Goal: Information Seeking & Learning: Learn about a topic

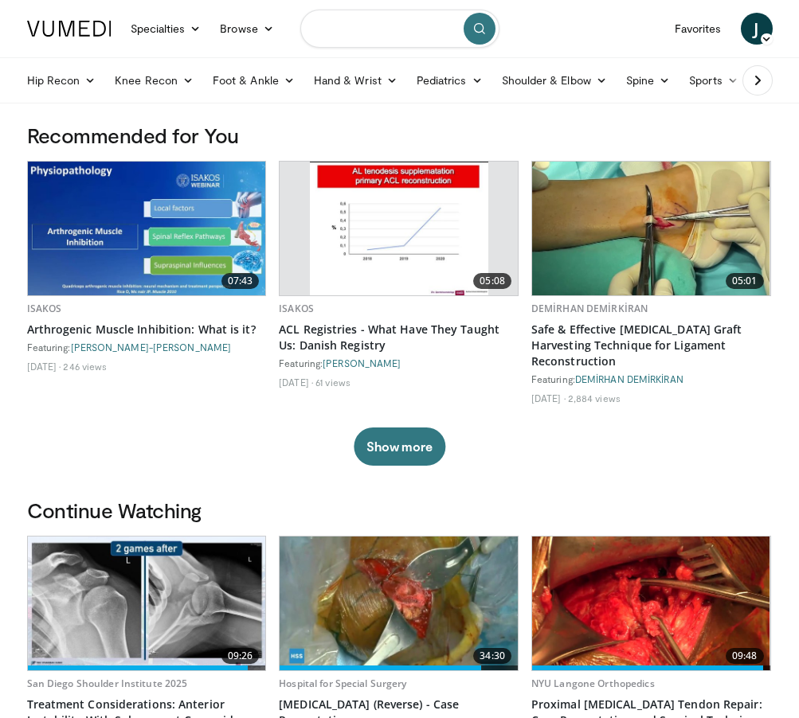
click at [350, 35] on input "Search topics, interventions" at bounding box center [399, 29] width 199 height 38
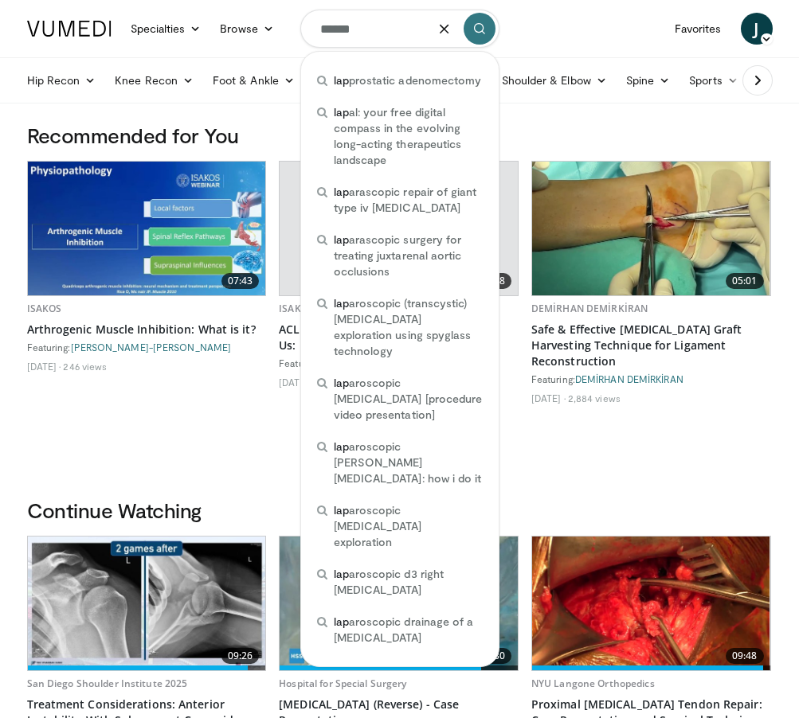
type input "*******"
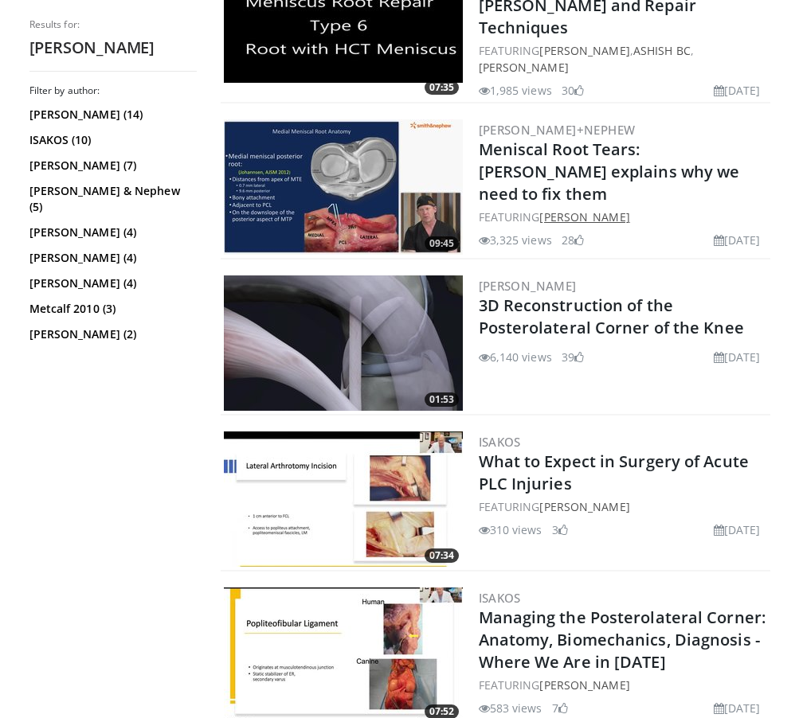
scroll to position [572, 0]
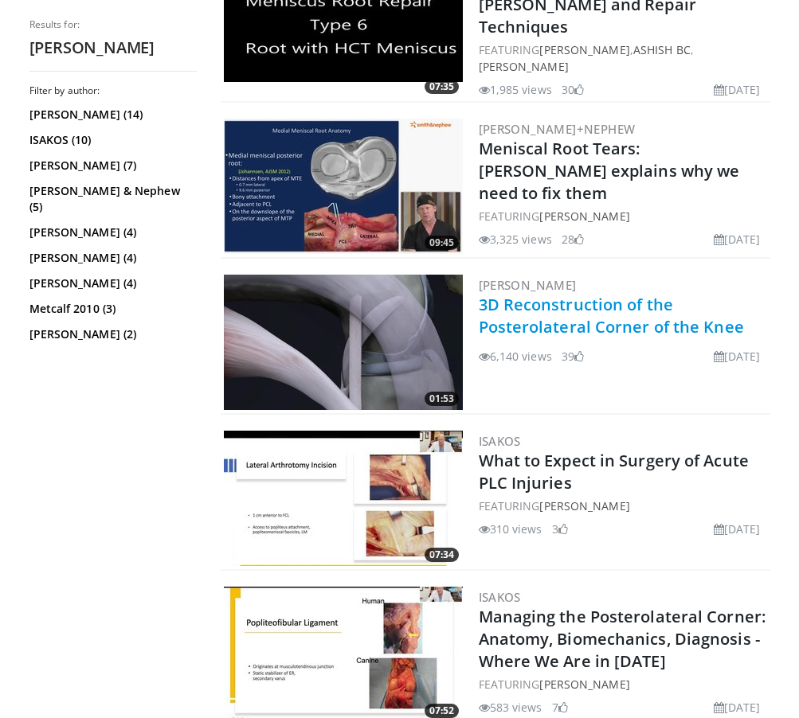
click at [549, 294] on link "3D Reconstruction of the Posterolateral Corner of the Knee" at bounding box center [610, 316] width 265 height 44
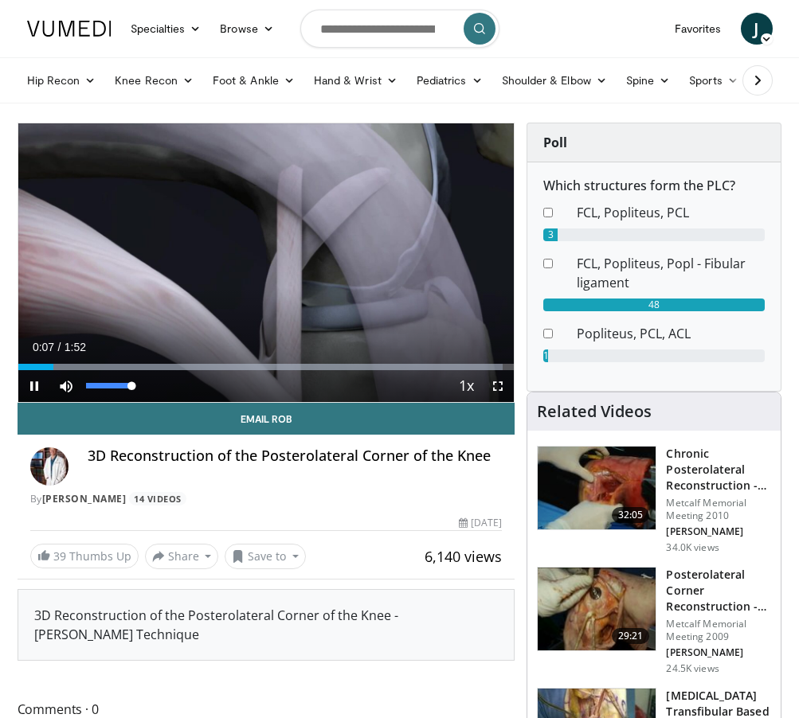
click at [63, 383] on span "Video Player" at bounding box center [66, 386] width 32 height 32
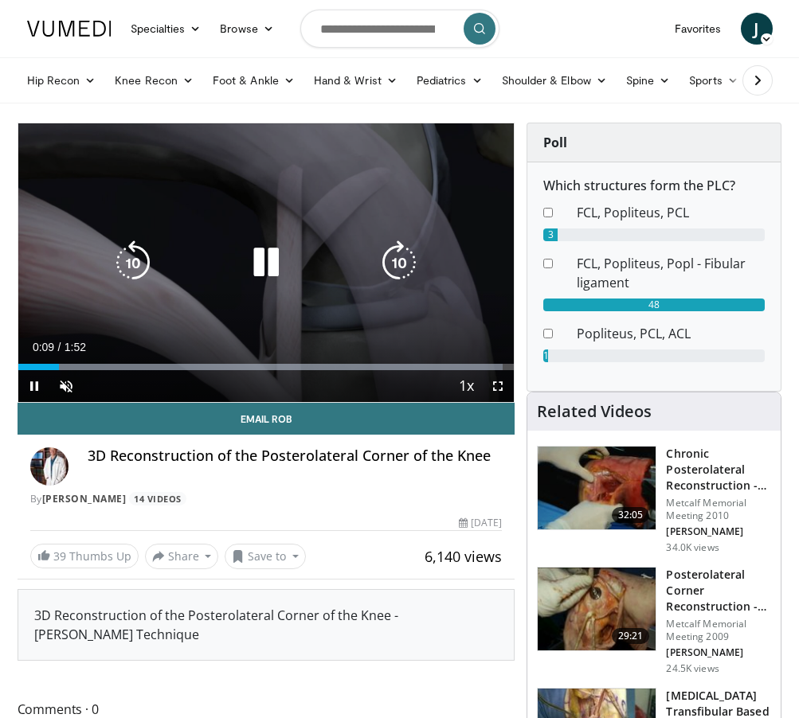
click at [64, 383] on video-js "**********" at bounding box center [266, 262] width 496 height 279
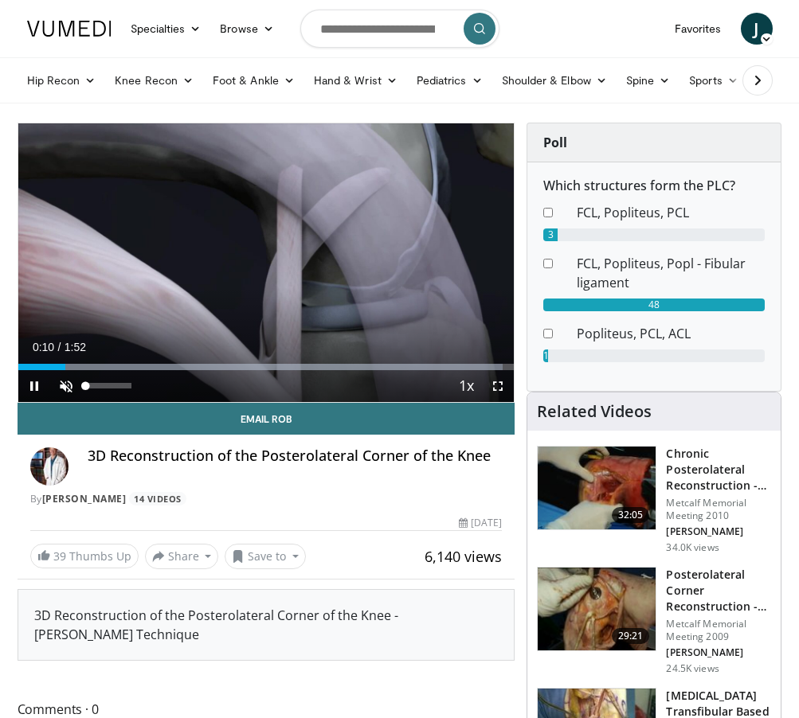
click at [70, 384] on span "Video Player" at bounding box center [66, 386] width 32 height 32
click at [33, 381] on span "Video Player" at bounding box center [34, 386] width 32 height 32
click at [37, 385] on span "Video Player" at bounding box center [34, 386] width 32 height 32
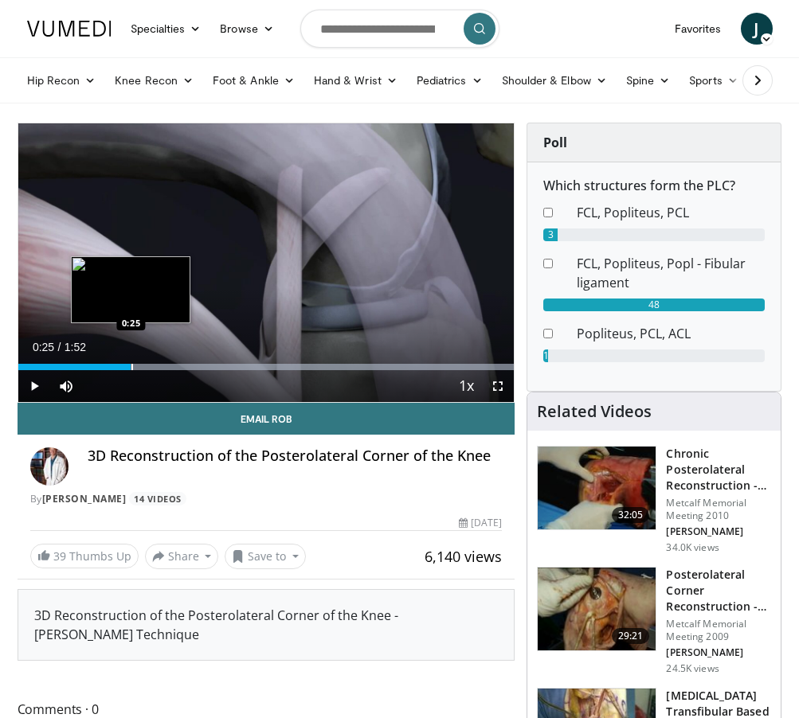
click at [131, 368] on div "Progress Bar" at bounding box center [132, 367] width 2 height 6
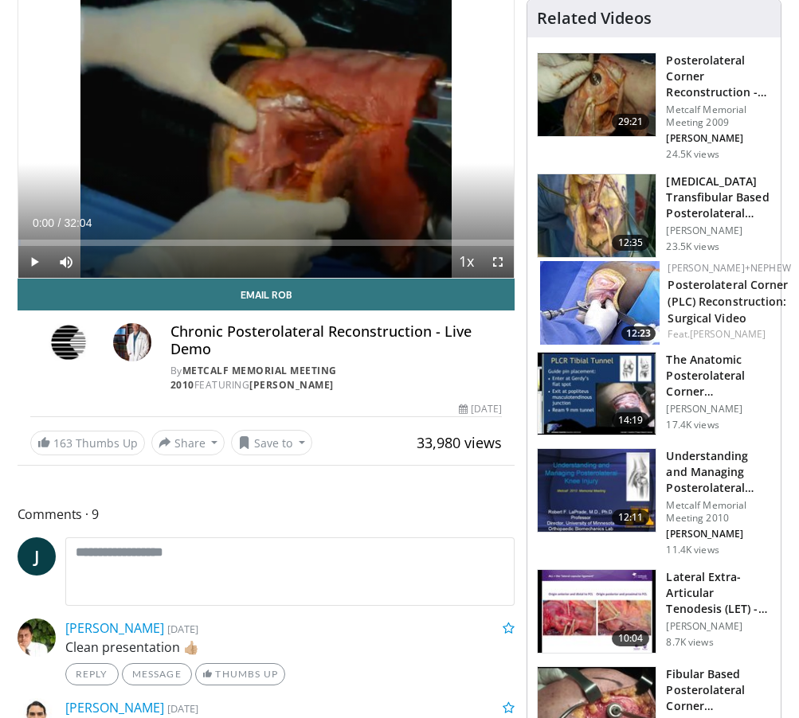
scroll to position [135, 0]
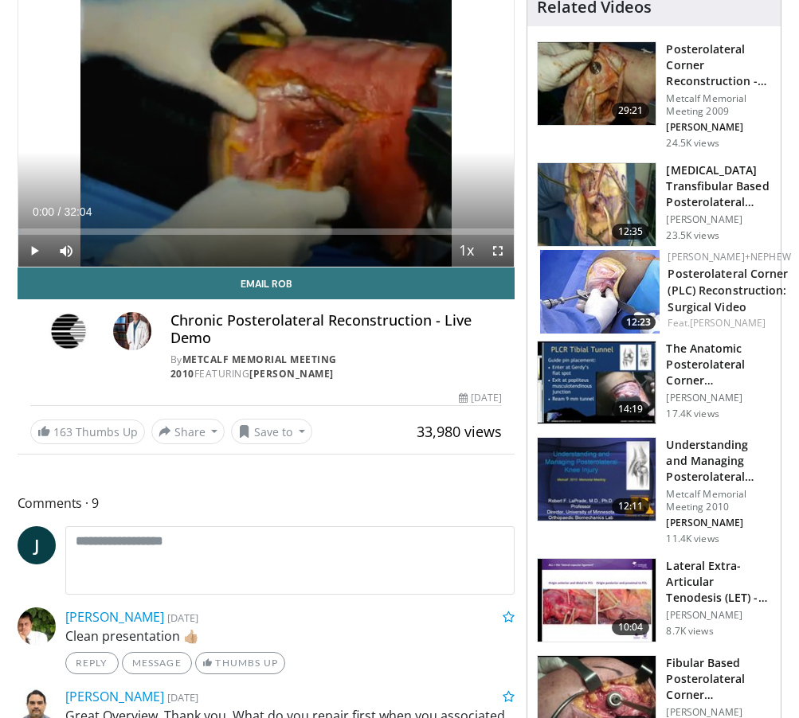
click at [685, 382] on h3 "The Anatomic Posterolateral Corner Reconstruction Technique" at bounding box center [718, 365] width 105 height 48
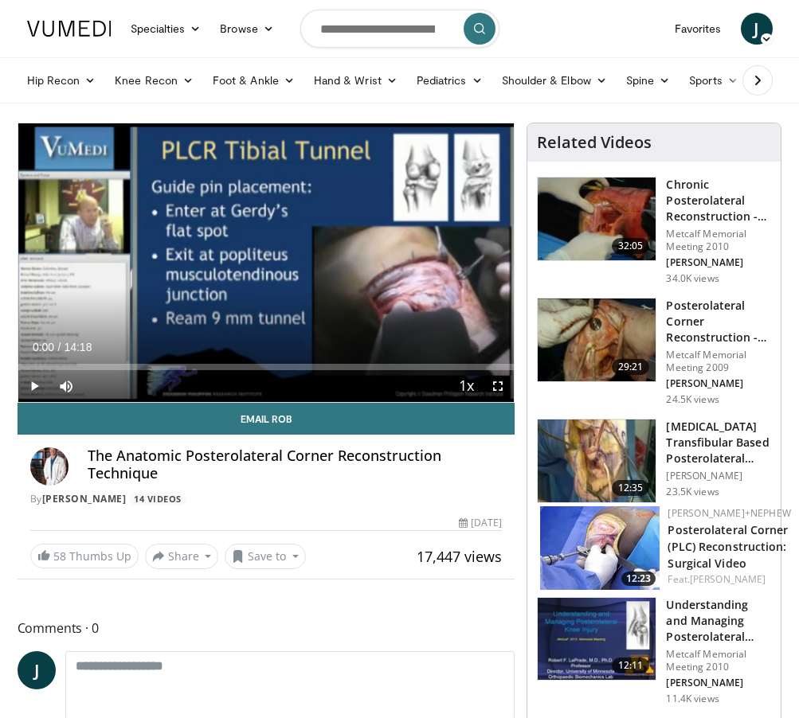
click at [34, 385] on span "Video Player" at bounding box center [34, 386] width 32 height 32
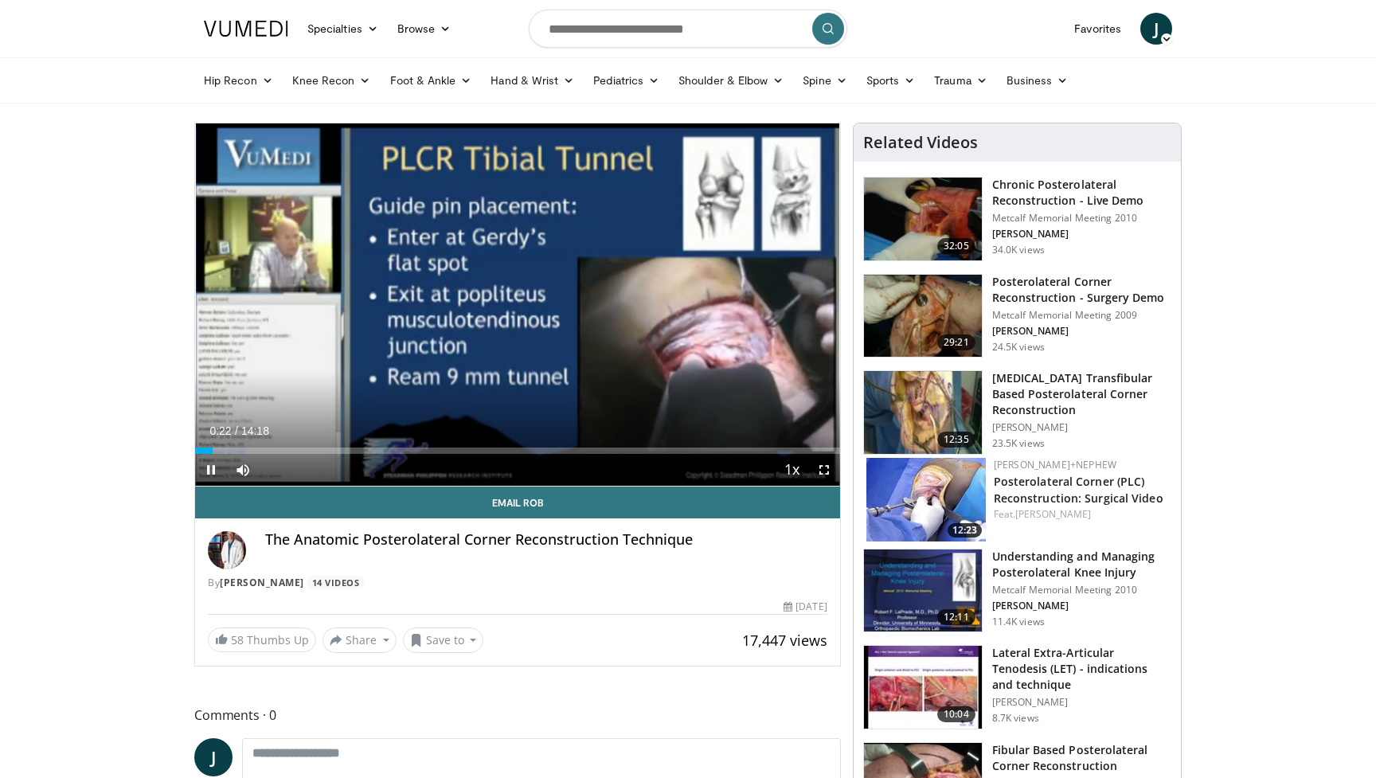
click at [798, 467] on span "Video Player" at bounding box center [824, 470] width 32 height 32
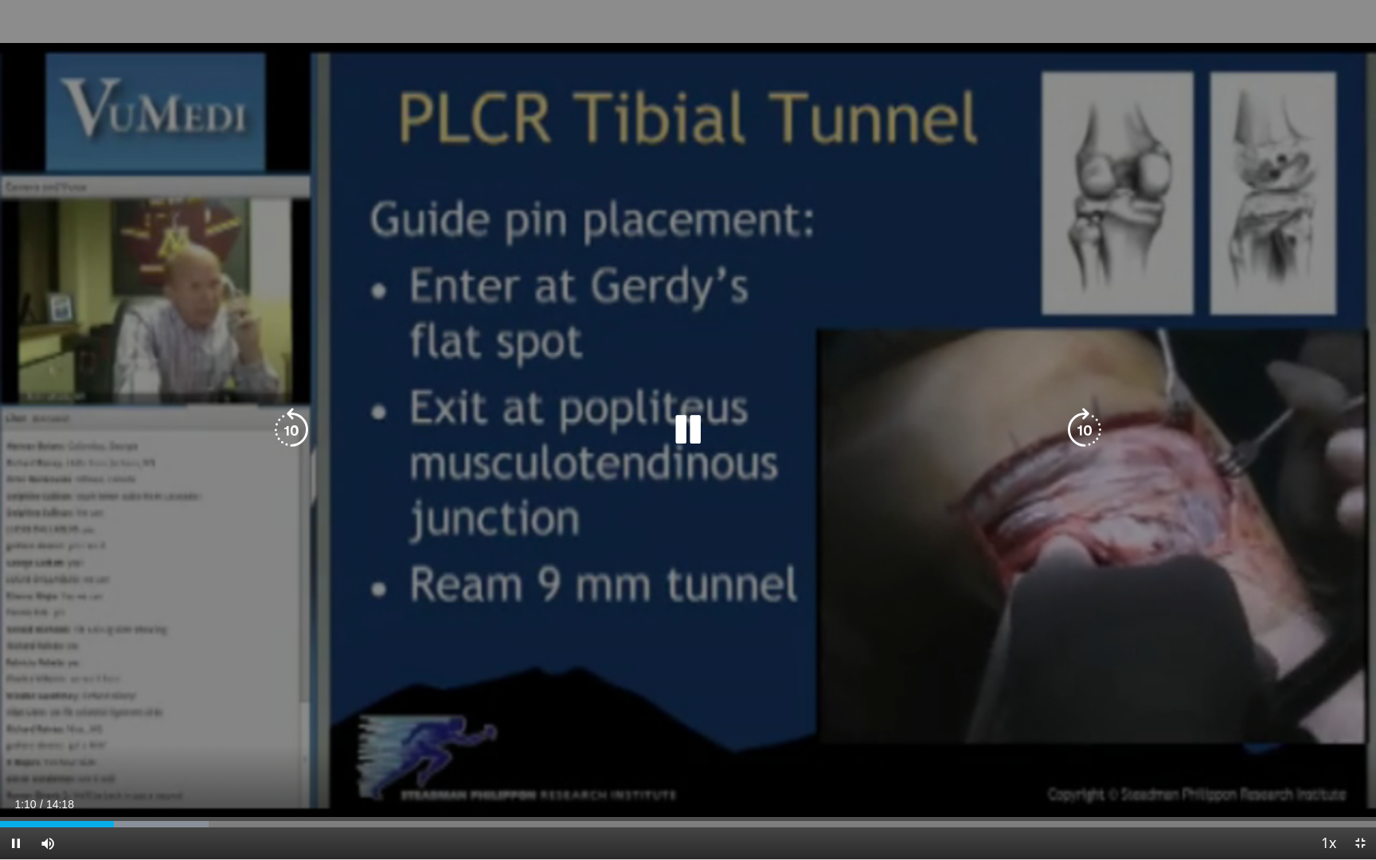
click at [699, 429] on icon "Video Player" at bounding box center [688, 430] width 45 height 45
click at [681, 432] on icon "Video Player" at bounding box center [688, 430] width 45 height 45
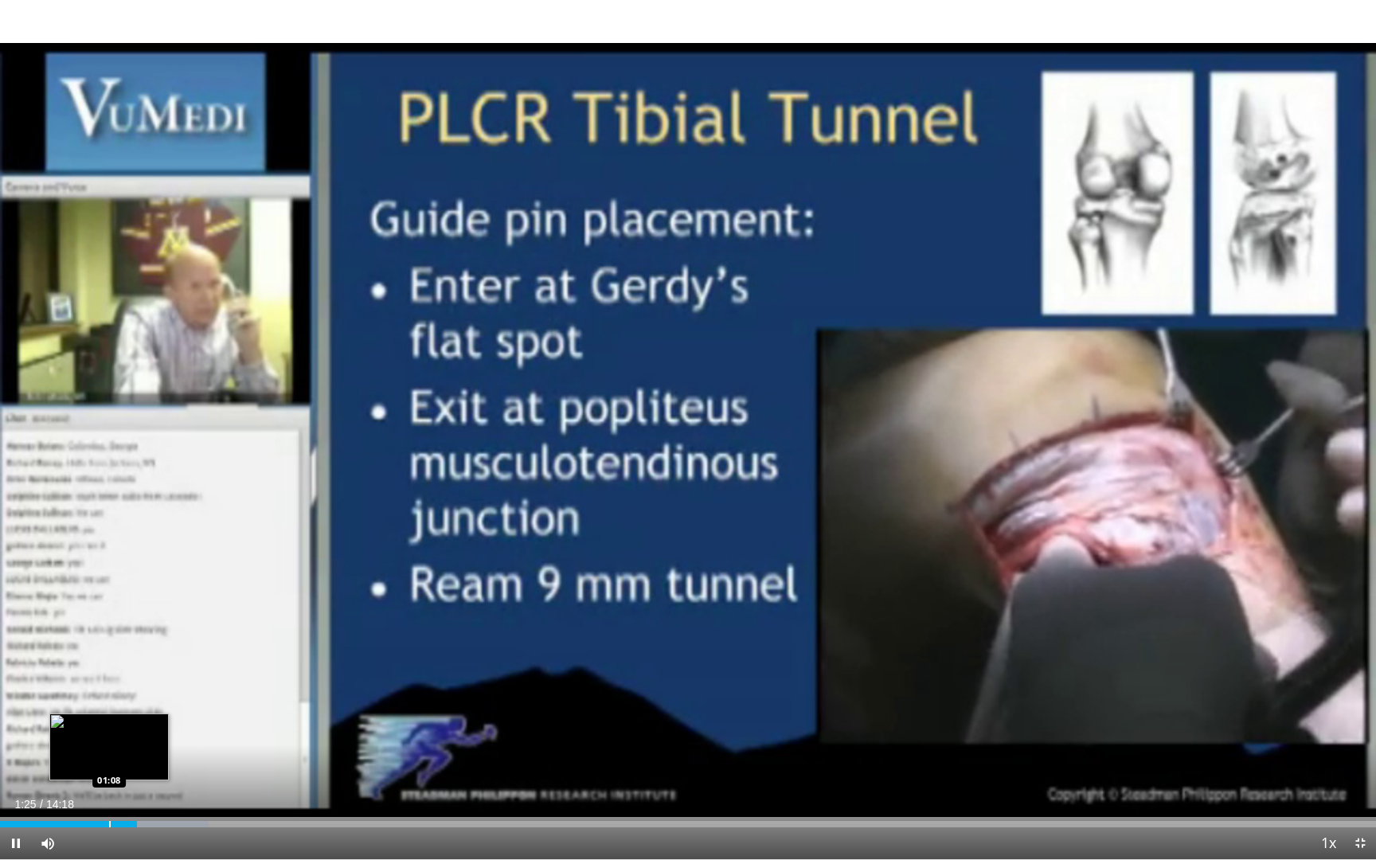
click at [109, 717] on div "Progress Bar" at bounding box center [110, 824] width 2 height 6
click at [85, 717] on div "Progress Bar" at bounding box center [86, 824] width 2 height 6
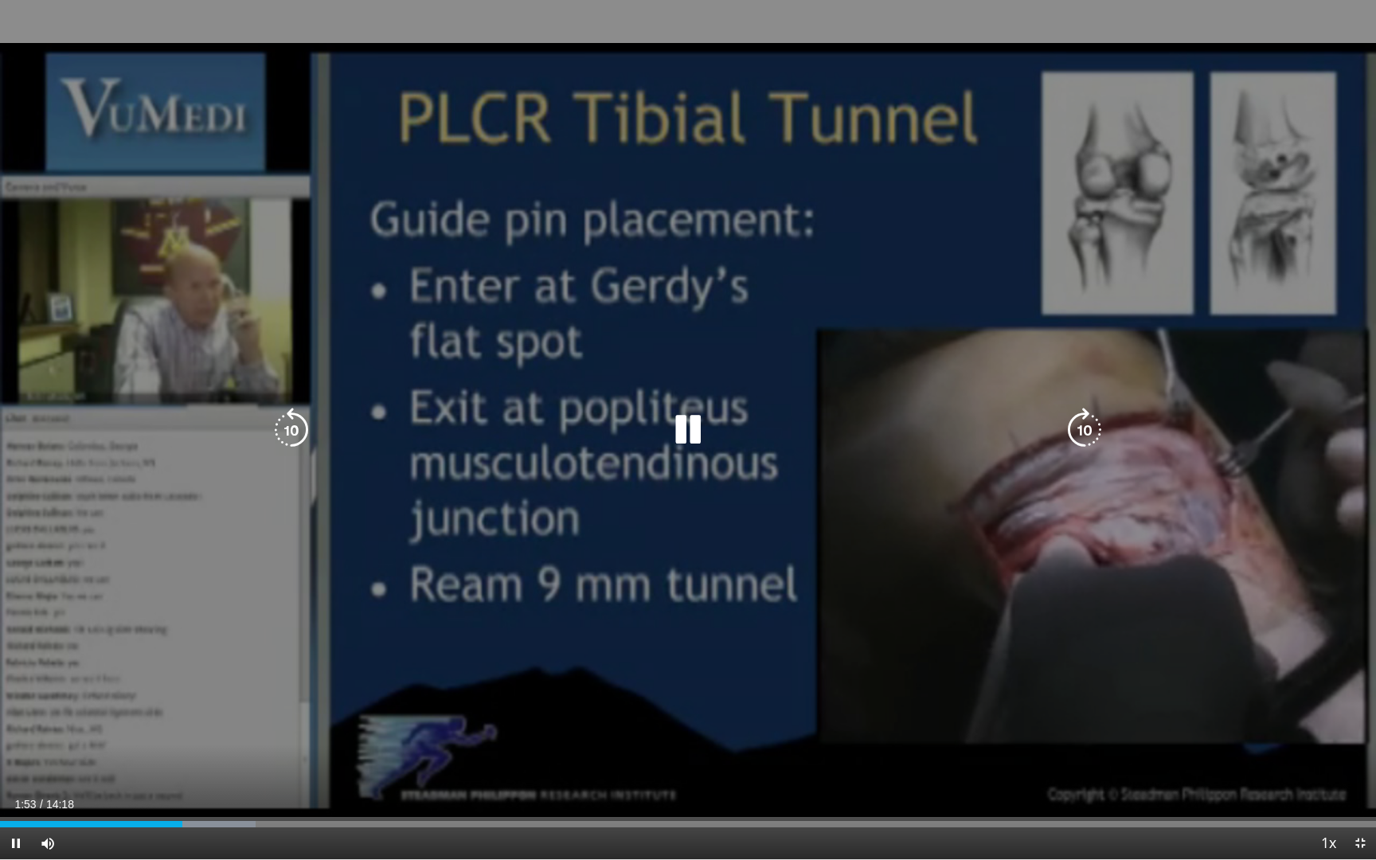
click at [678, 437] on icon "Video Player" at bounding box center [688, 430] width 45 height 45
click at [299, 428] on icon "Video Player" at bounding box center [291, 430] width 45 height 45
click at [296, 429] on icon "Video Player" at bounding box center [291, 430] width 45 height 45
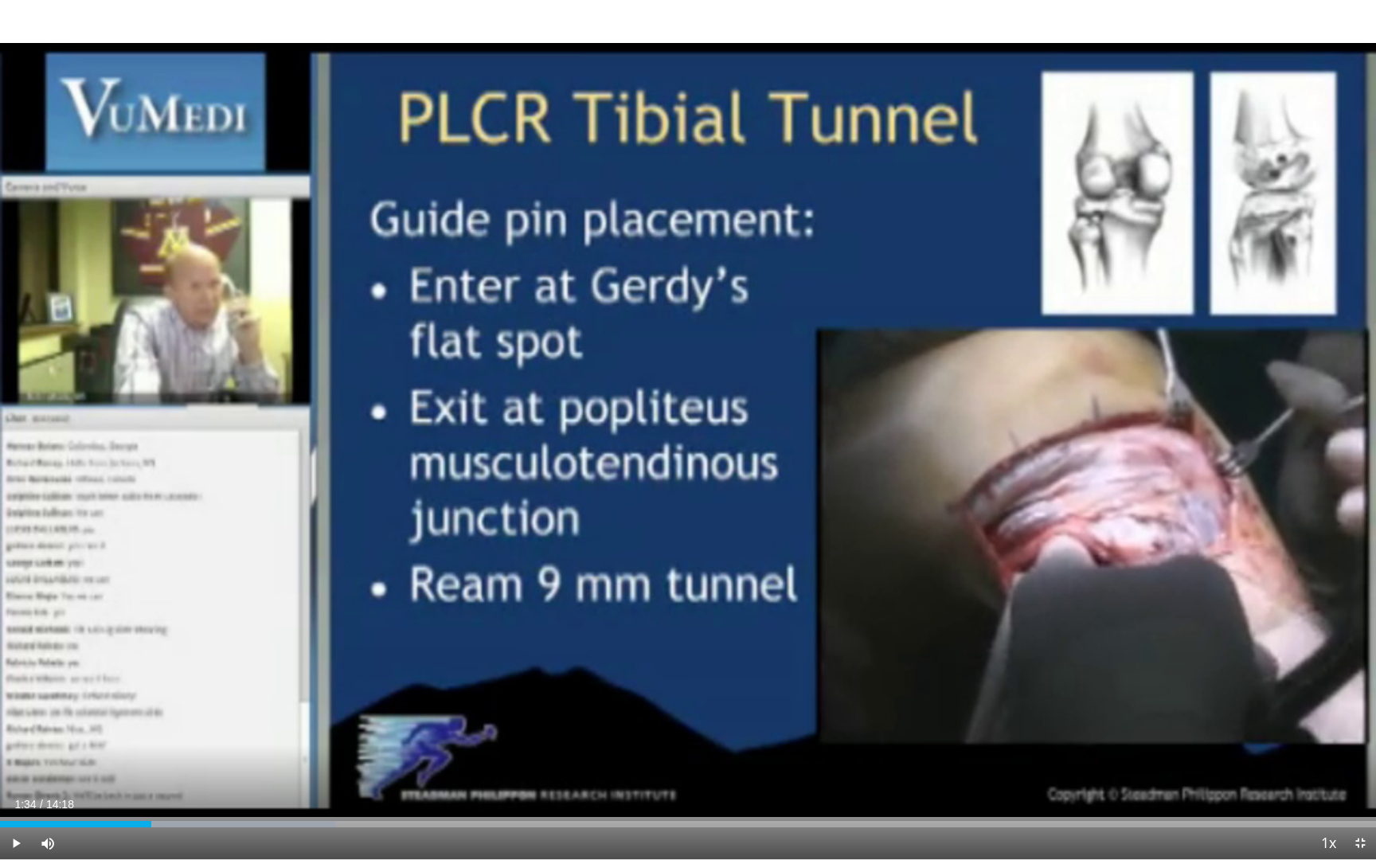
click at [16, 717] on span "Video Player" at bounding box center [16, 843] width 32 height 32
click at [15, 717] on video-js "**********" at bounding box center [688, 430] width 1376 height 860
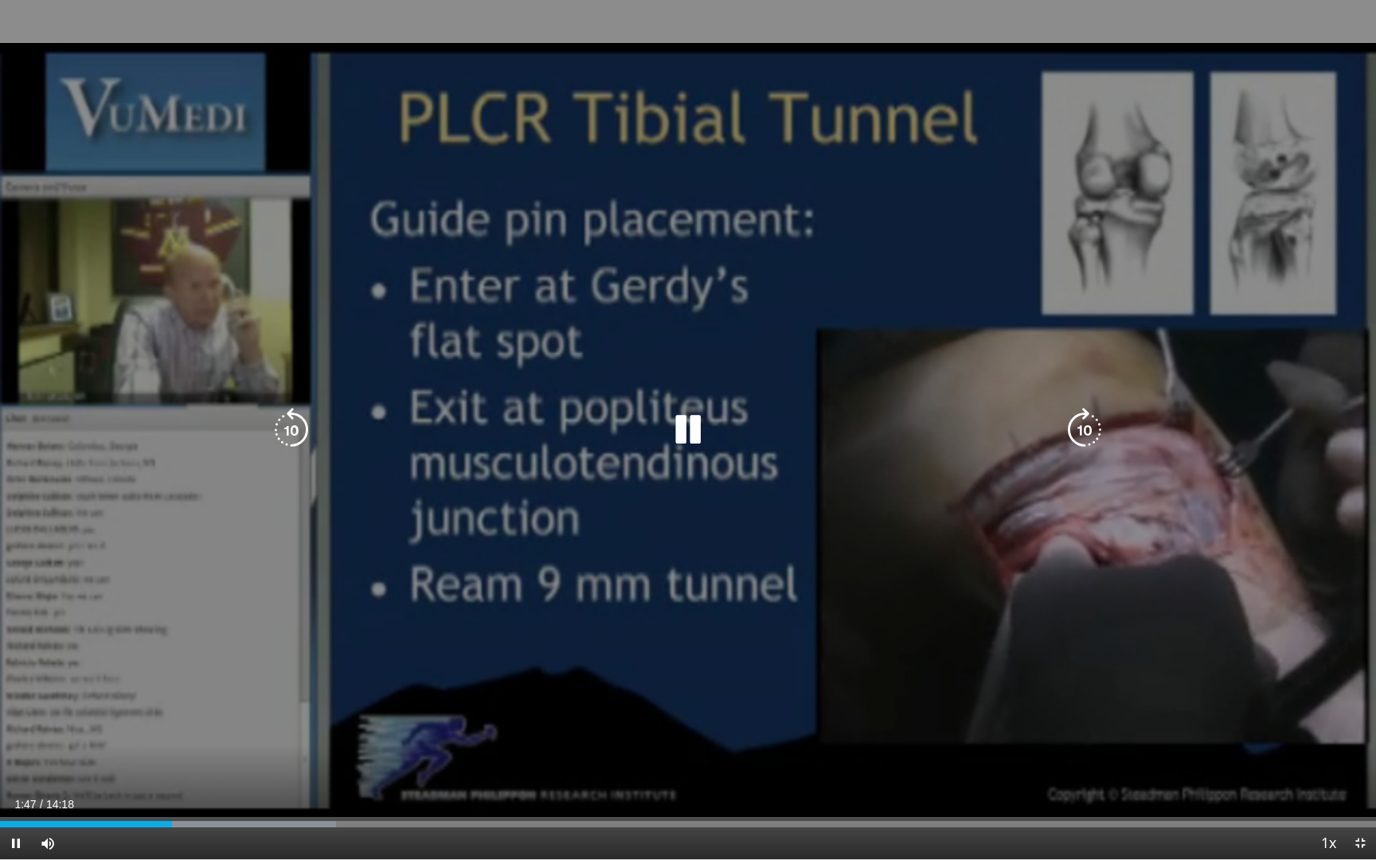
click at [15, 717] on video-js "**********" at bounding box center [688, 430] width 1376 height 860
click at [297, 431] on icon "Video Player" at bounding box center [291, 430] width 45 height 45
click at [684, 416] on icon "Video Player" at bounding box center [688, 430] width 45 height 45
click at [677, 430] on icon "Video Player" at bounding box center [688, 430] width 45 height 45
click at [291, 422] on icon "Video Player" at bounding box center [291, 430] width 45 height 45
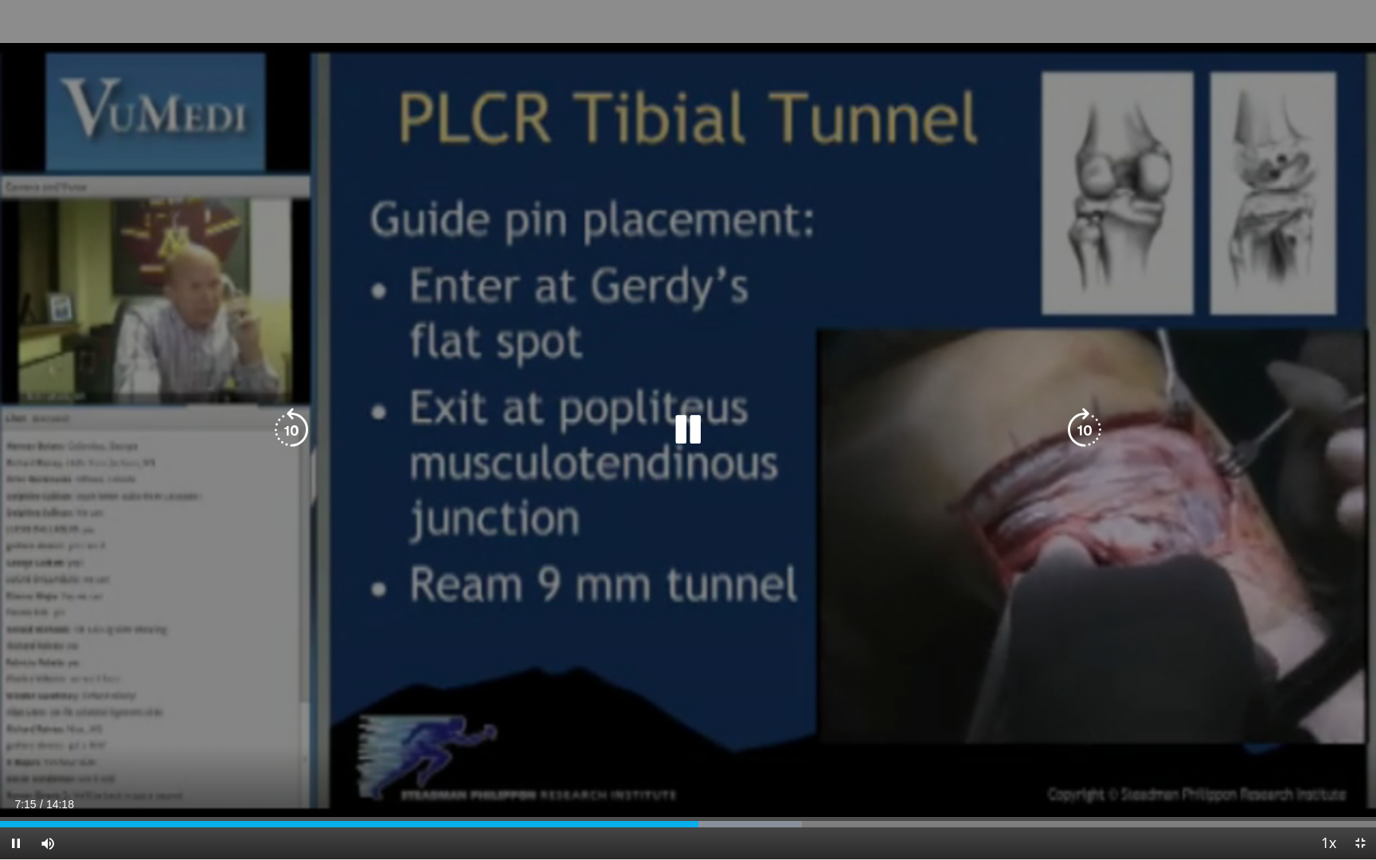
click at [293, 435] on icon "Video Player" at bounding box center [291, 430] width 45 height 45
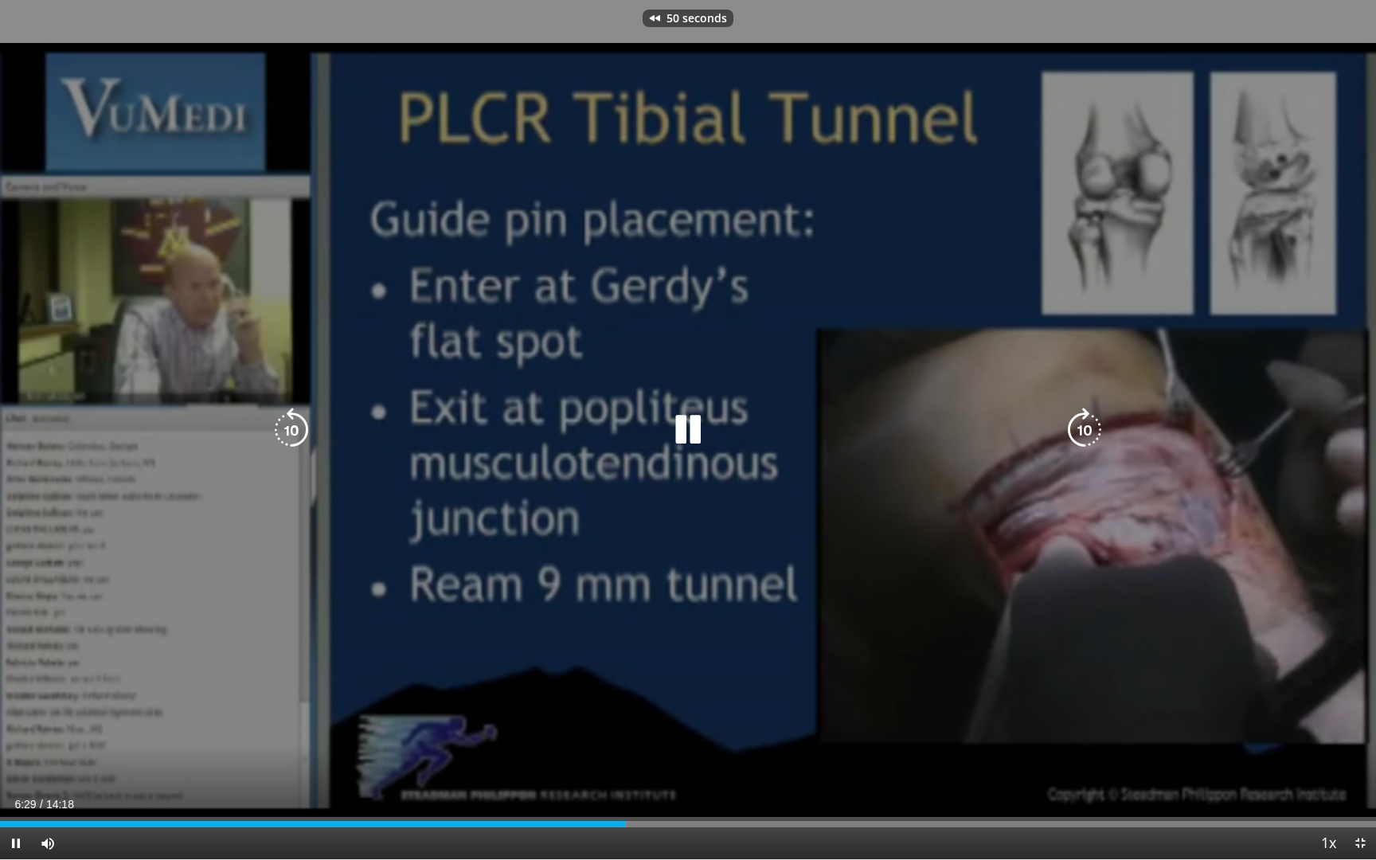
click at [293, 435] on icon "Video Player" at bounding box center [291, 430] width 45 height 45
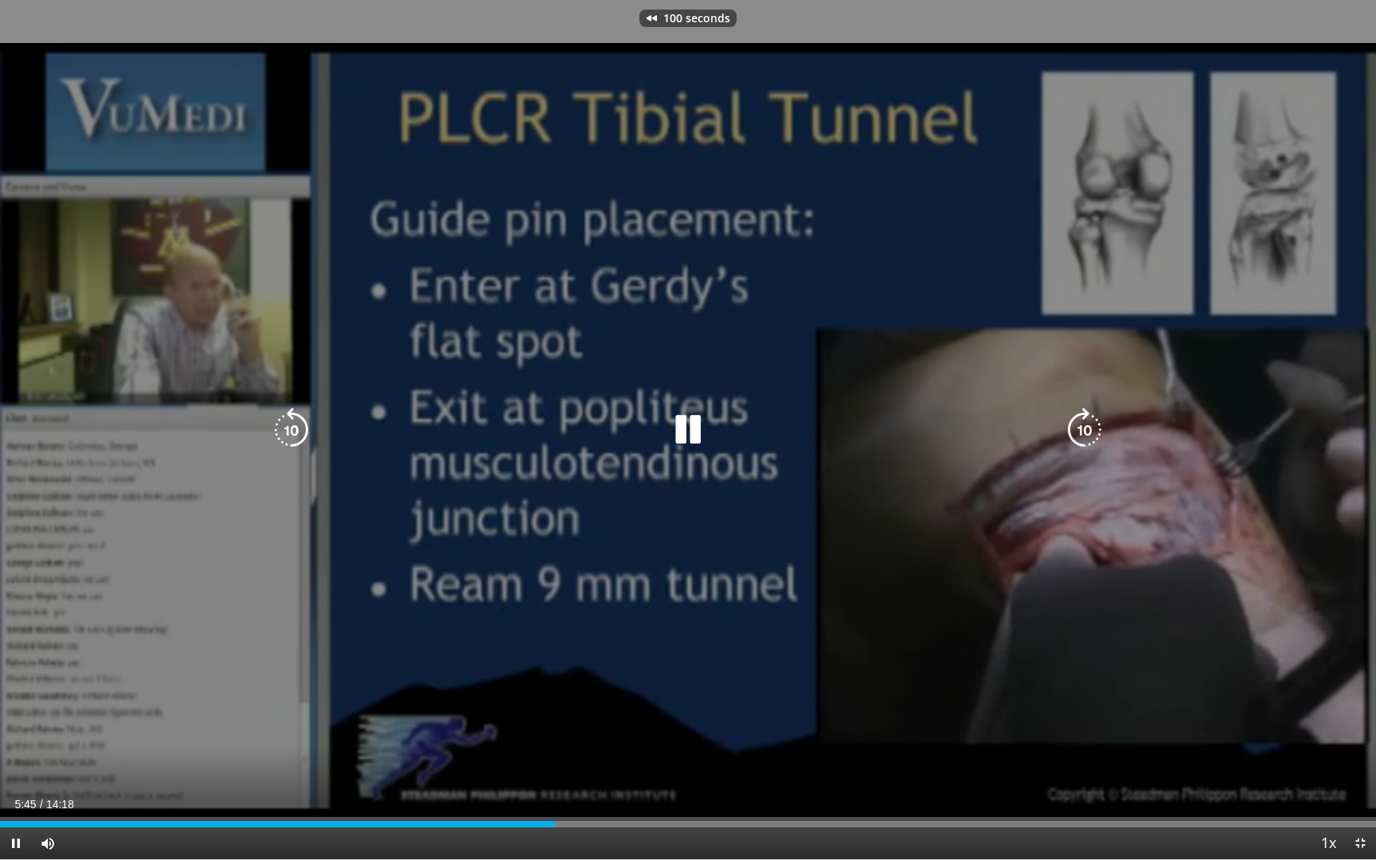
click at [293, 435] on icon "Video Player" at bounding box center [291, 430] width 45 height 45
click at [689, 429] on icon "Video Player" at bounding box center [688, 430] width 45 height 45
click at [683, 428] on icon "Video Player" at bounding box center [688, 430] width 45 height 45
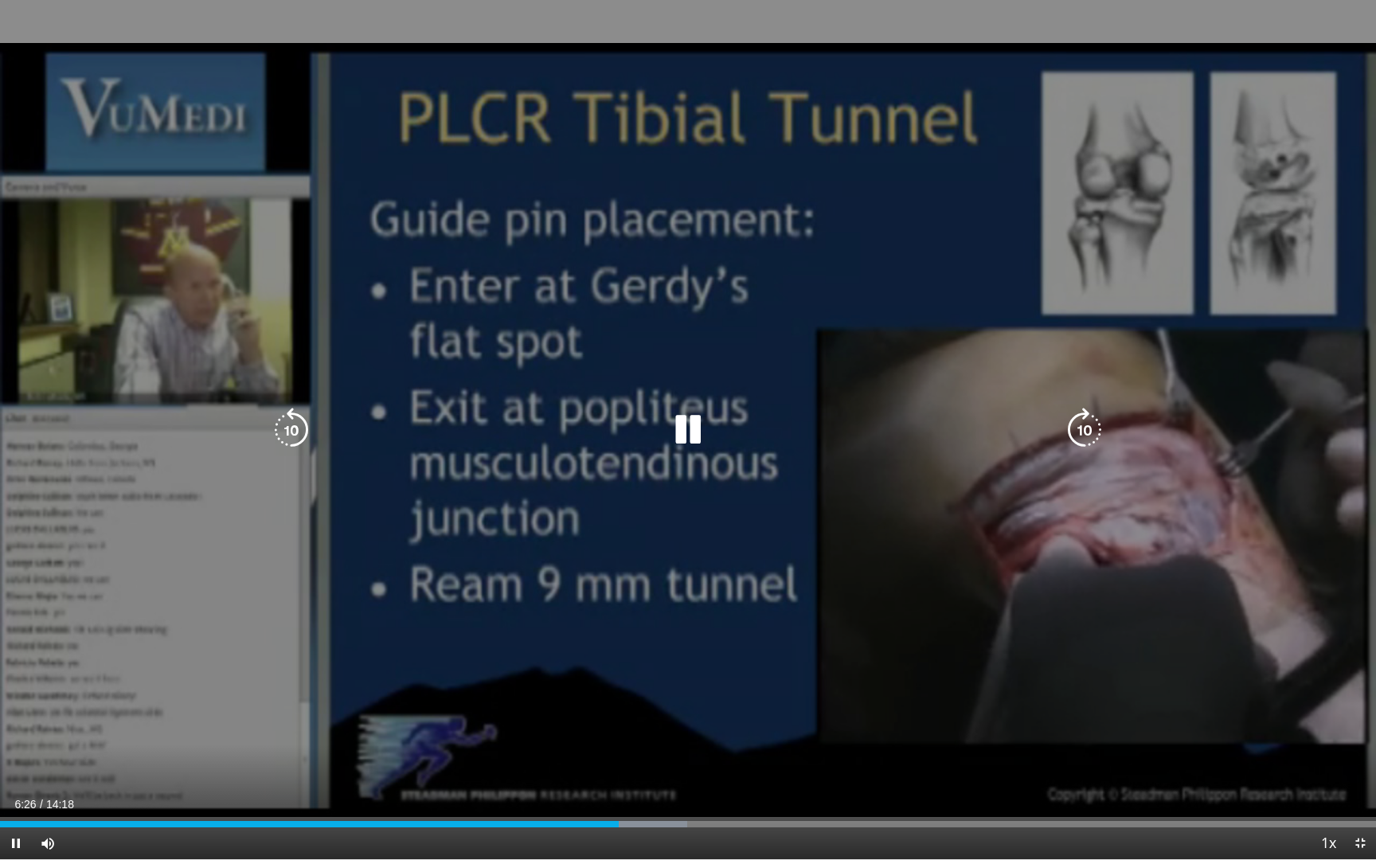
click at [688, 429] on icon "Video Player" at bounding box center [688, 430] width 45 height 45
